Goal: Information Seeking & Learning: Learn about a topic

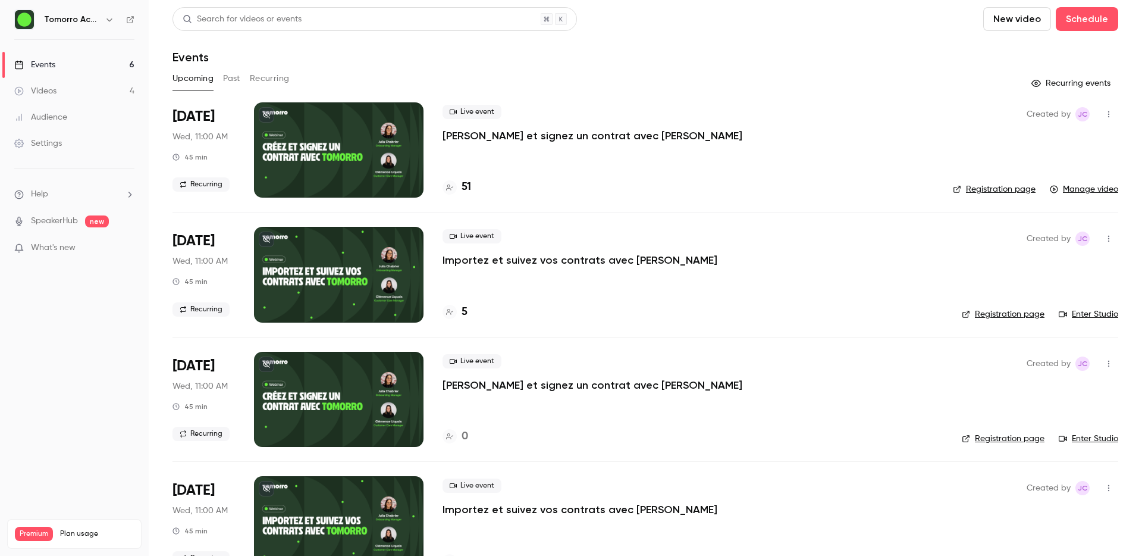
click at [466, 189] on h4 "51" at bounding box center [467, 187] width 10 height 16
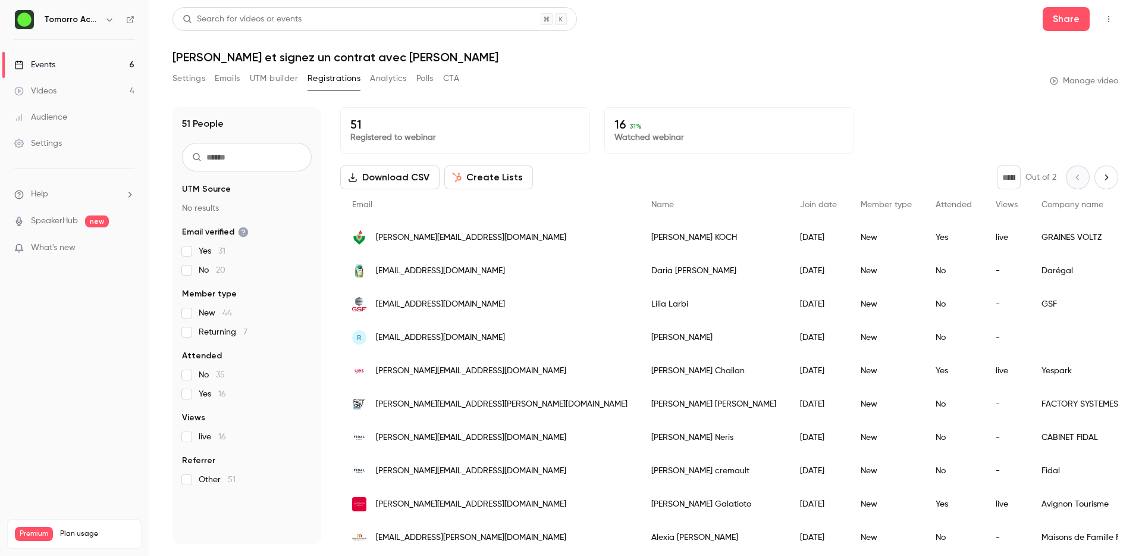
click at [385, 81] on button "Analytics" at bounding box center [388, 78] width 37 height 19
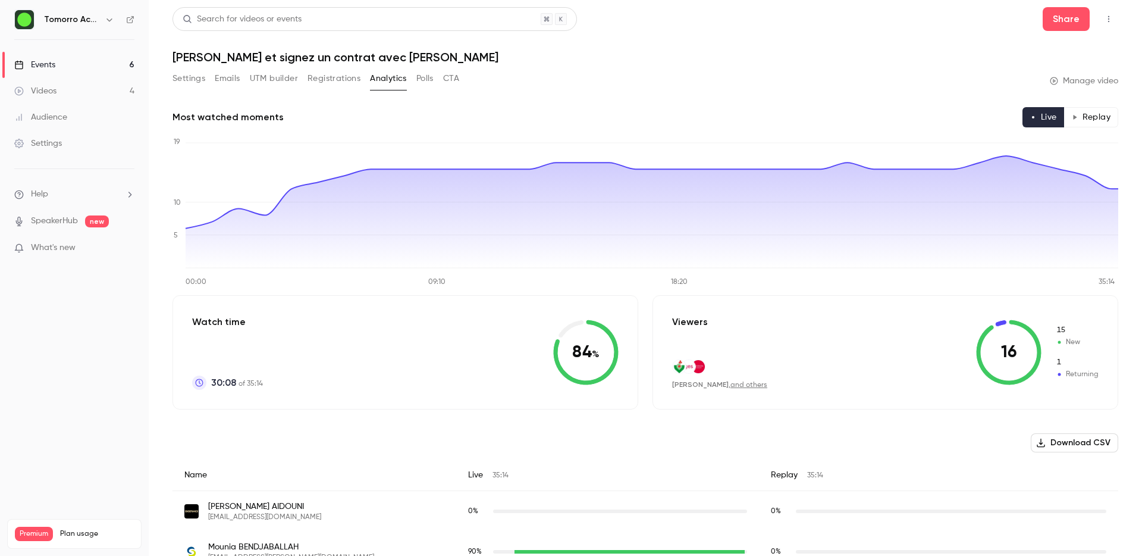
click at [338, 83] on button "Registrations" at bounding box center [334, 78] width 53 height 19
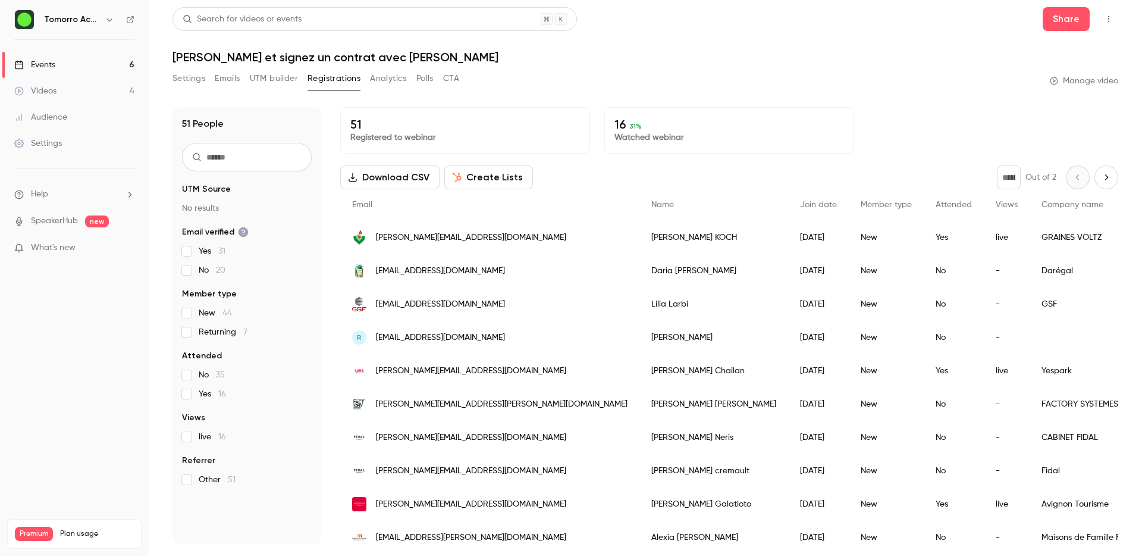
click at [432, 79] on button "Polls" at bounding box center [424, 78] width 17 height 19
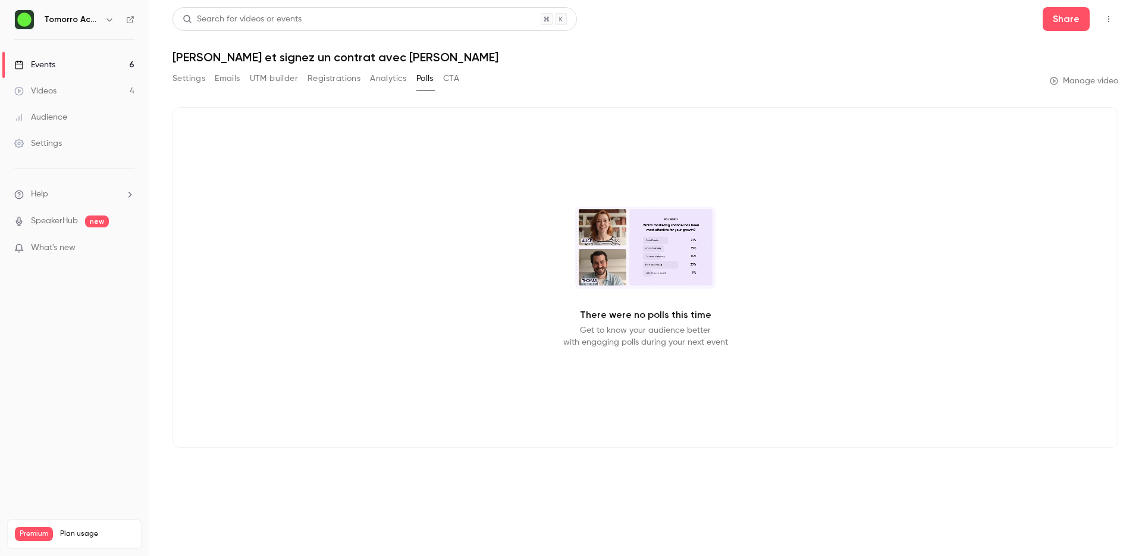
click at [338, 77] on button "Registrations" at bounding box center [334, 78] width 53 height 19
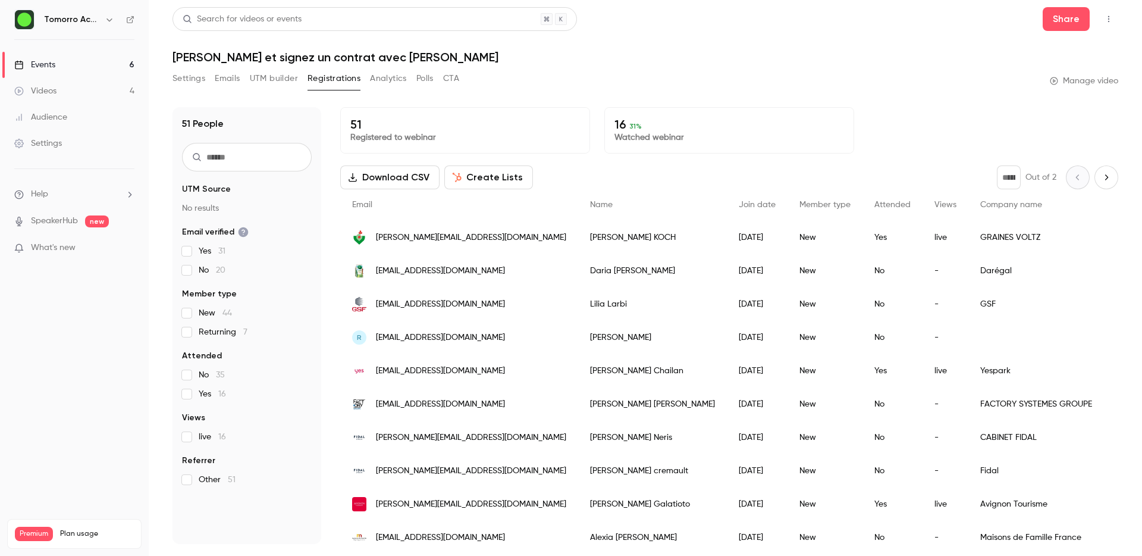
click at [196, 82] on button "Settings" at bounding box center [188, 78] width 33 height 19
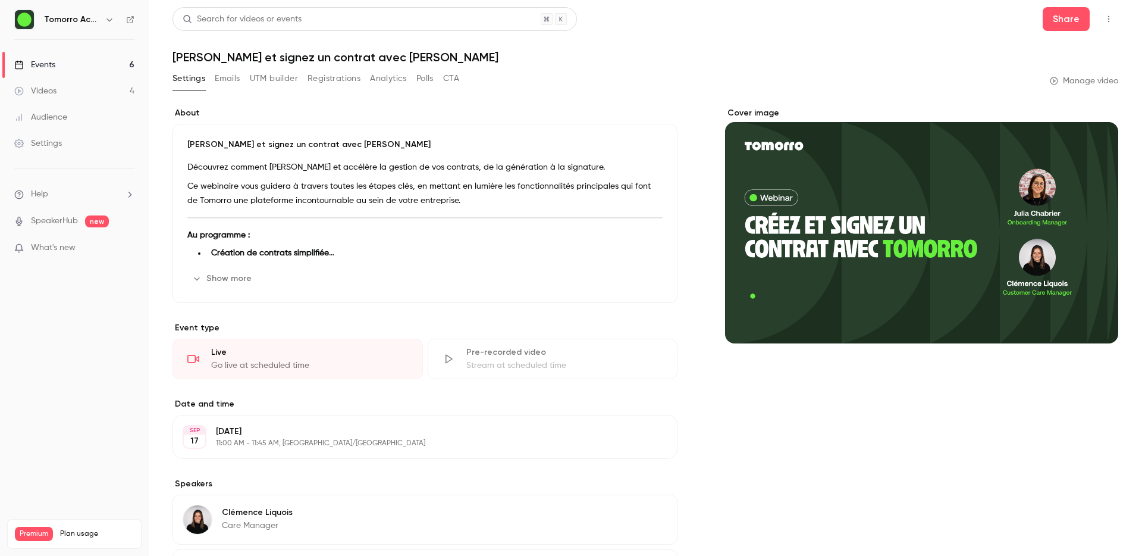
click at [852, 239] on div "Cover image" at bounding box center [921, 225] width 393 height 236
click at [0, 0] on input "Cover image" at bounding box center [0, 0] width 0 height 0
click at [268, 78] on button "UTM builder" at bounding box center [274, 78] width 48 height 19
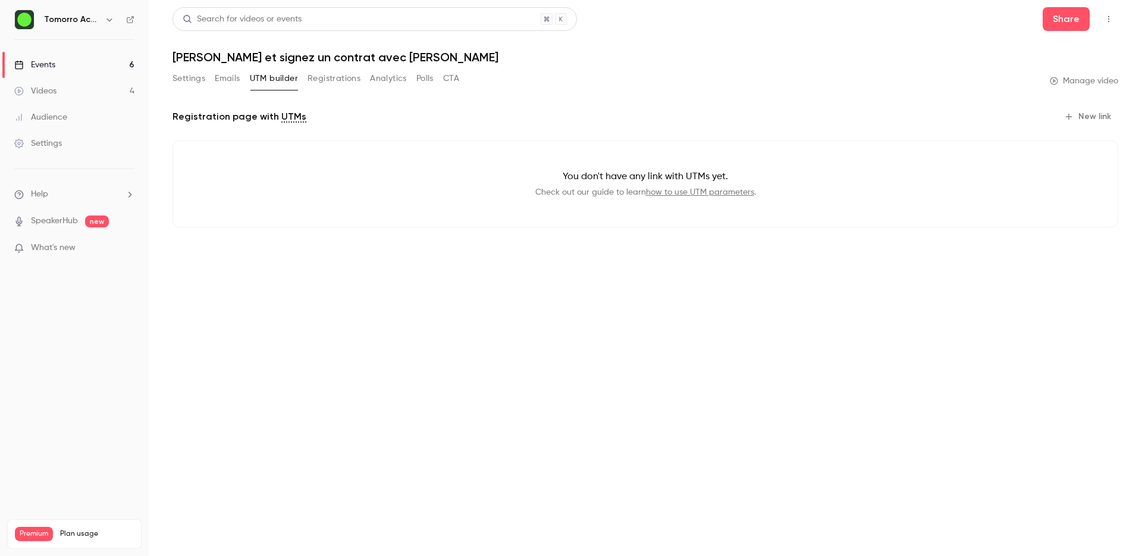
click at [315, 79] on button "Registrations" at bounding box center [334, 78] width 53 height 19
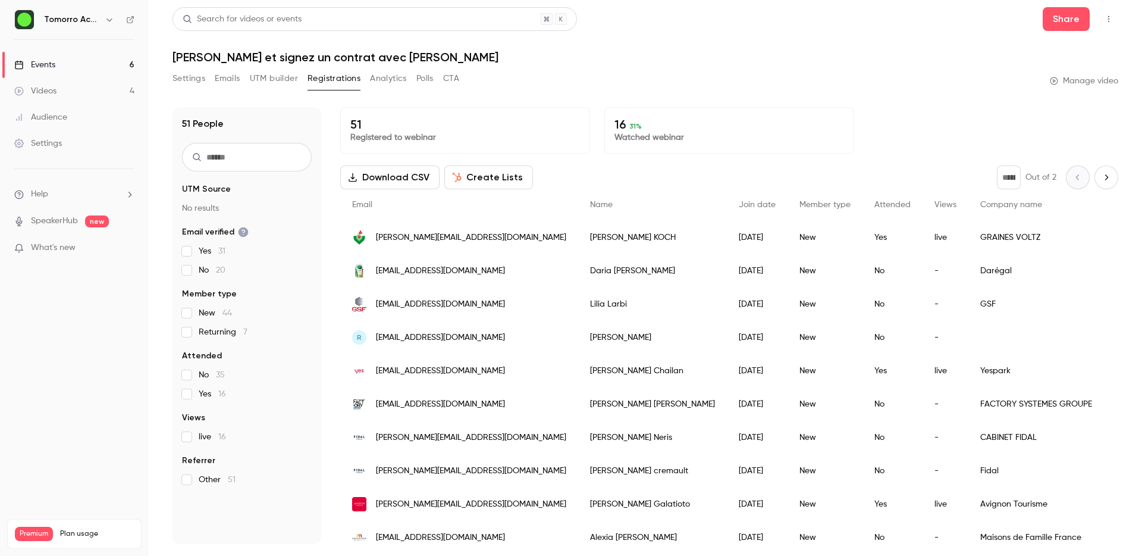
click at [388, 79] on button "Analytics" at bounding box center [388, 78] width 37 height 19
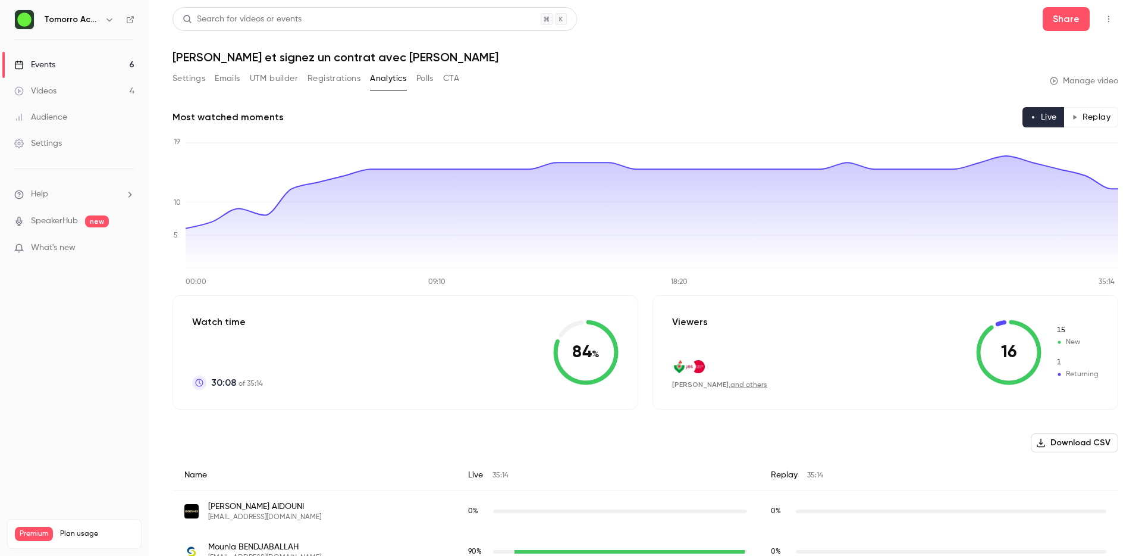
click at [421, 81] on button "Polls" at bounding box center [424, 78] width 17 height 19
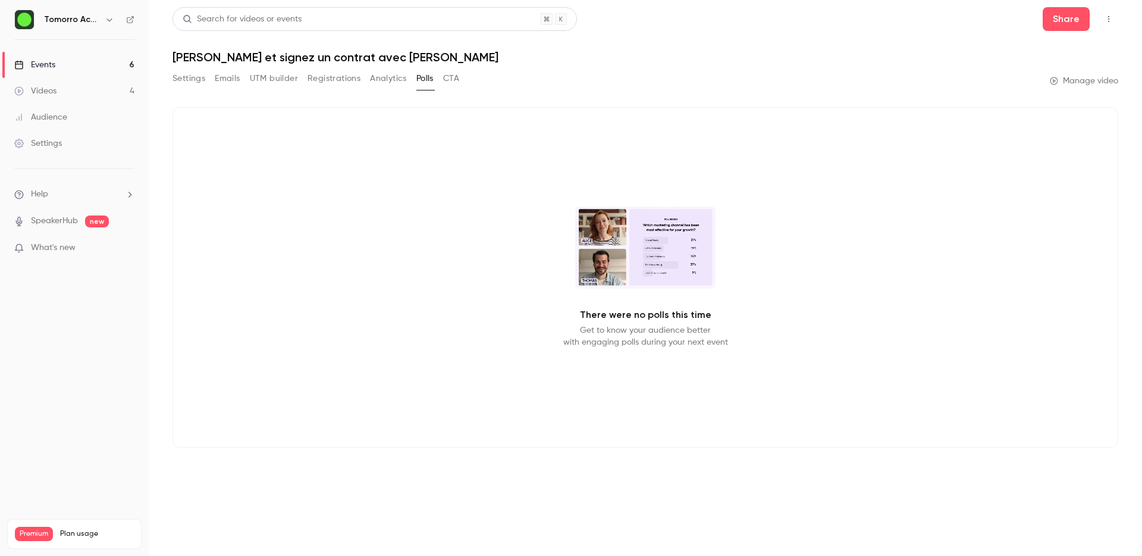
click at [377, 76] on button "Analytics" at bounding box center [388, 78] width 37 height 19
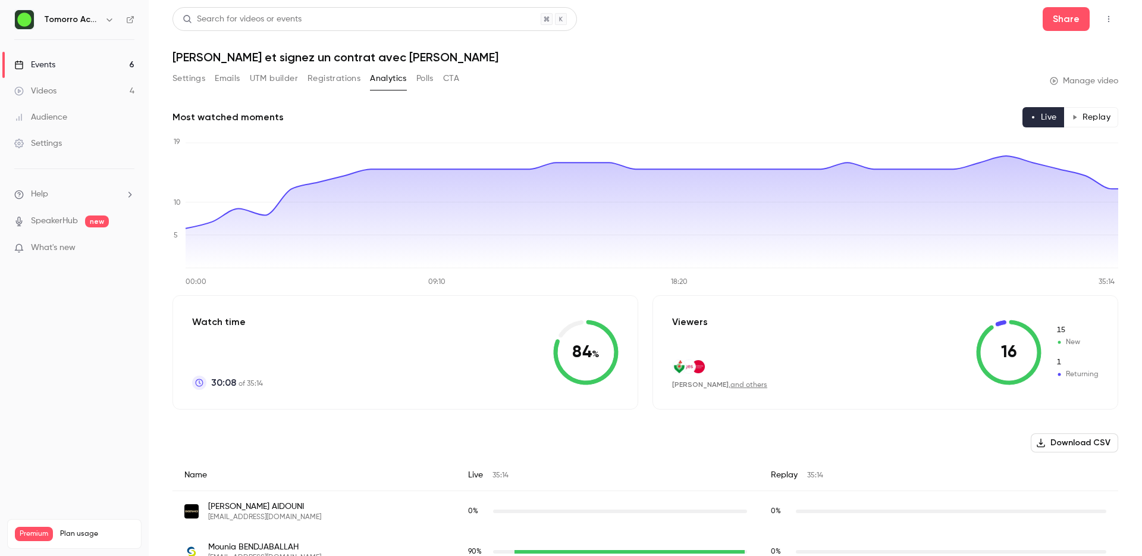
click at [376, 109] on div "Most watched moments Live Replay" at bounding box center [645, 117] width 946 height 20
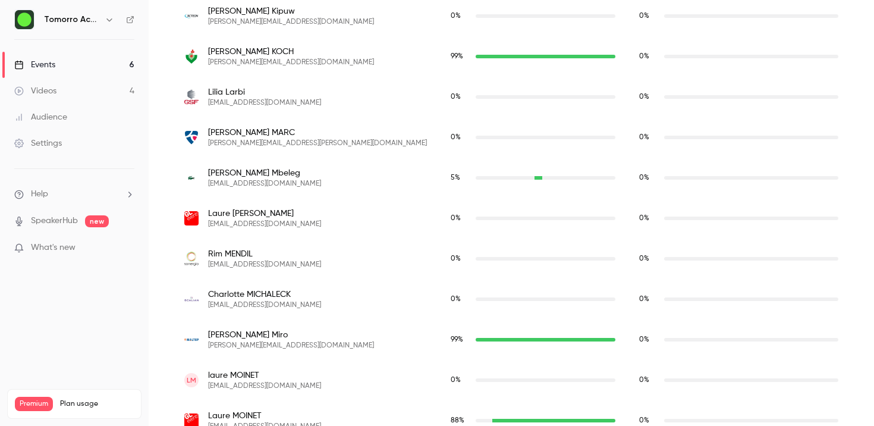
scroll to position [1704, 0]
